Goal: Information Seeking & Learning: Understand process/instructions

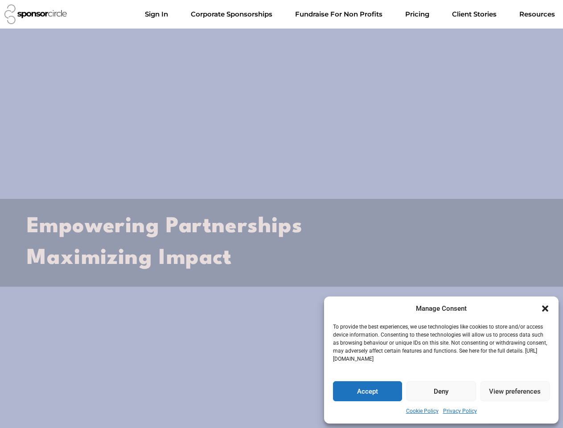
click at [281, 214] on h2 "Empowering Partnerships Maximizing Impact" at bounding box center [281, 243] width 509 height 64
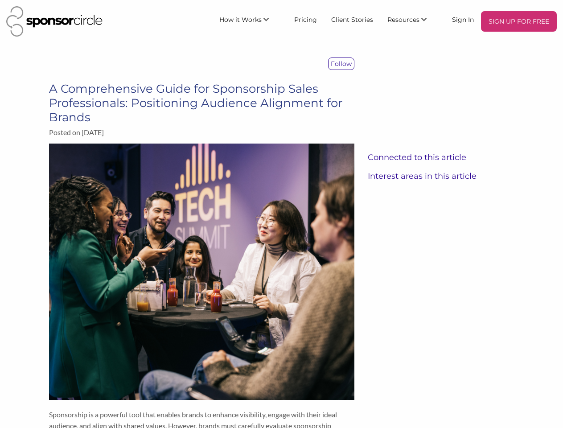
click at [252, 19] on span "How it Works" at bounding box center [240, 20] width 42 height 8
click at [412, 19] on span "Resources" at bounding box center [403, 20] width 32 height 8
click at [342, 64] on p "Follow" at bounding box center [340, 64] width 25 height 12
